Goal: Information Seeking & Learning: Learn about a topic

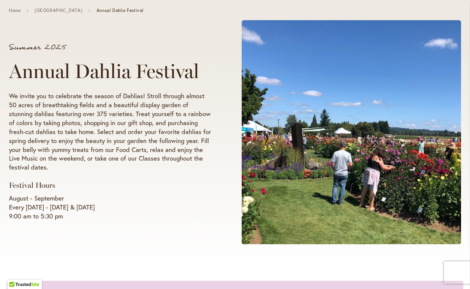
scroll to position [99, 0]
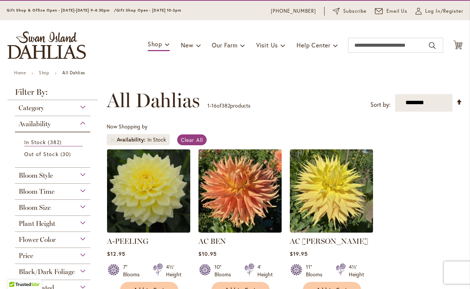
scroll to position [26, 0]
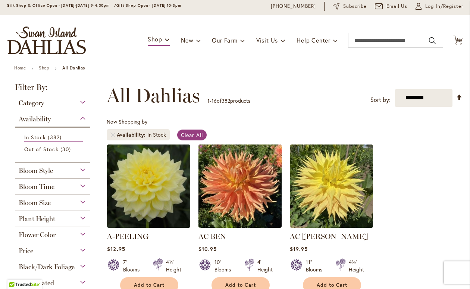
click at [80, 172] on div "Bloom Style" at bounding box center [52, 169] width 75 height 12
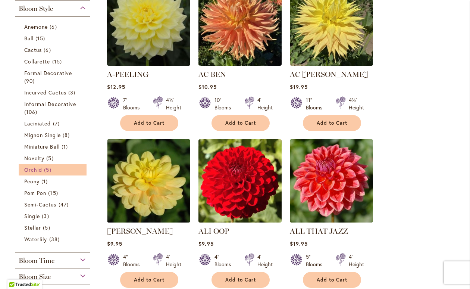
click at [67, 167] on link "Orchid 5 items" at bounding box center [53, 170] width 59 height 8
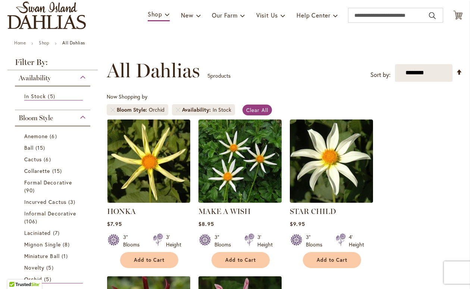
scroll to position [22, 0]
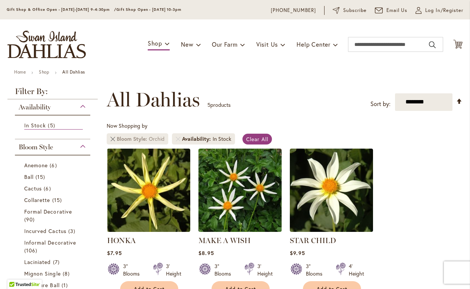
click at [114, 138] on link "Remove Bloom Style Orchid" at bounding box center [112, 139] width 4 height 4
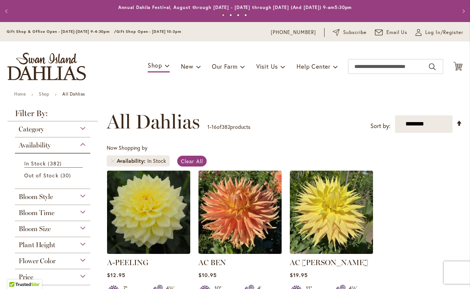
click at [73, 197] on div "Bloom Style" at bounding box center [52, 195] width 75 height 12
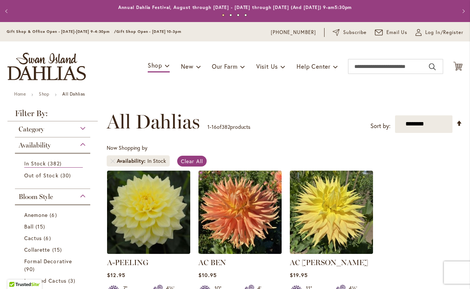
scroll to position [188, 0]
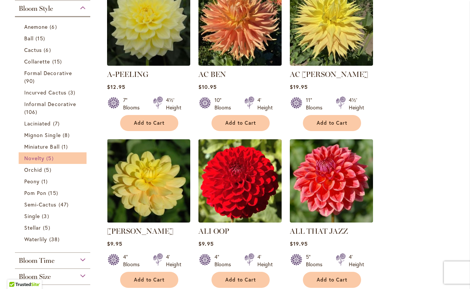
click at [39, 155] on span "Novelty" at bounding box center [34, 158] width 20 height 7
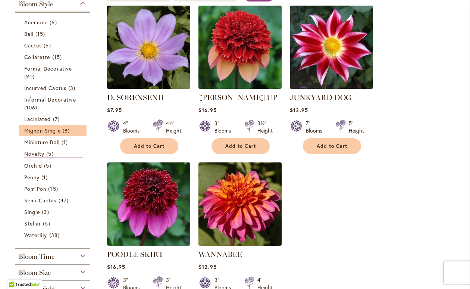
scroll to position [166, 0]
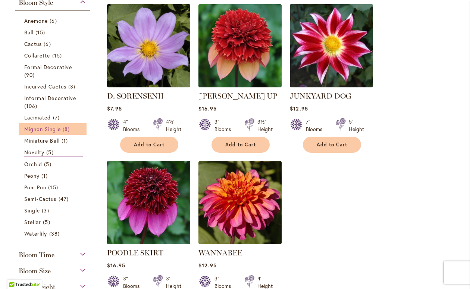
click at [67, 132] on span "8 items" at bounding box center [67, 129] width 9 height 8
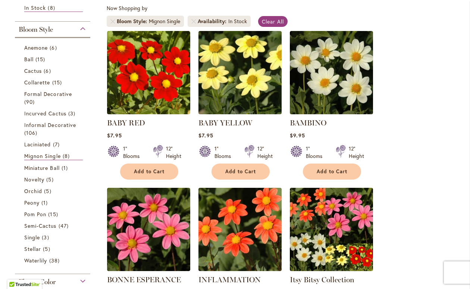
scroll to position [136, 0]
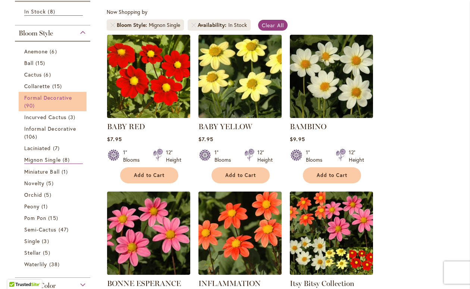
click at [38, 97] on span "Formal Decorative" at bounding box center [48, 97] width 48 height 7
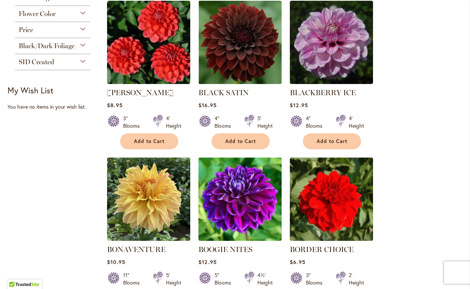
scroll to position [486, 0]
